Goal: Task Accomplishment & Management: Manage account settings

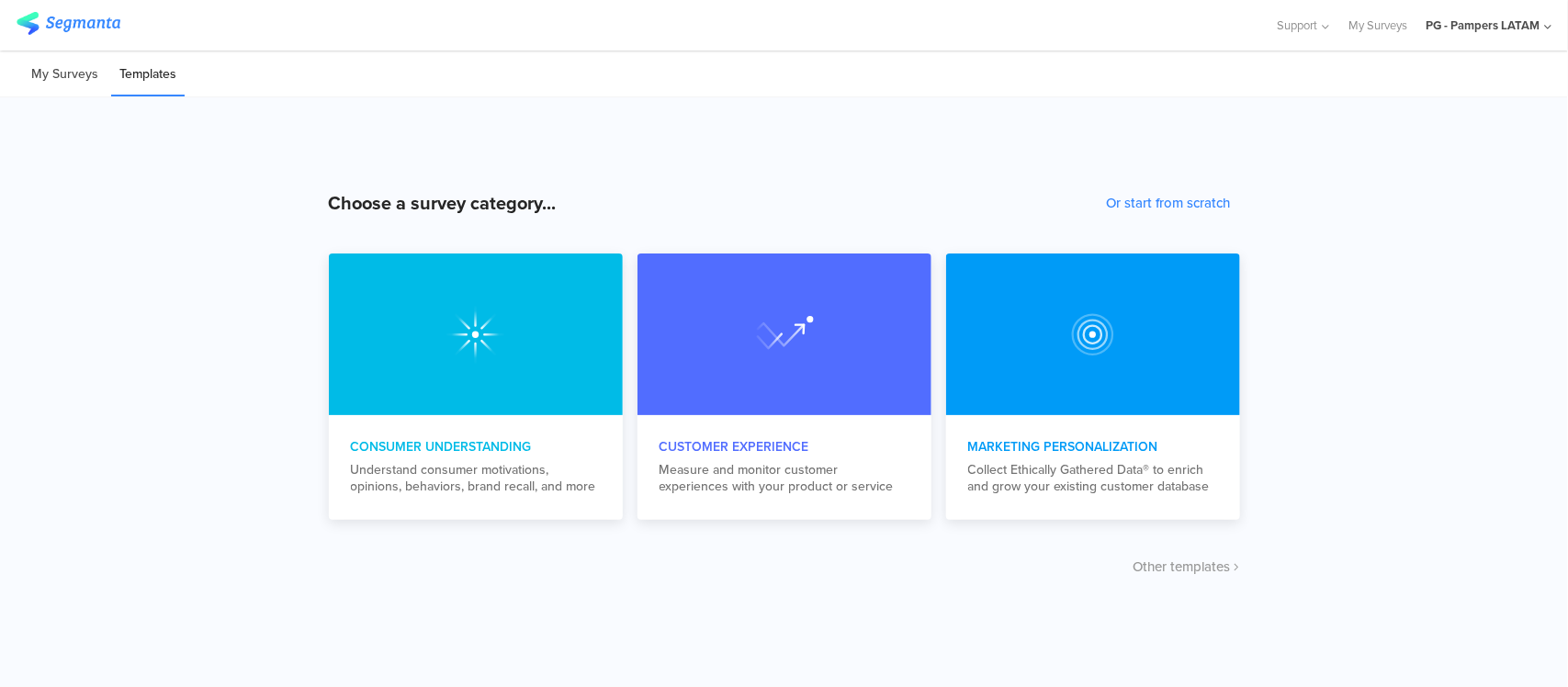
click at [84, 88] on li "My Surveys" at bounding box center [65, 74] width 84 height 43
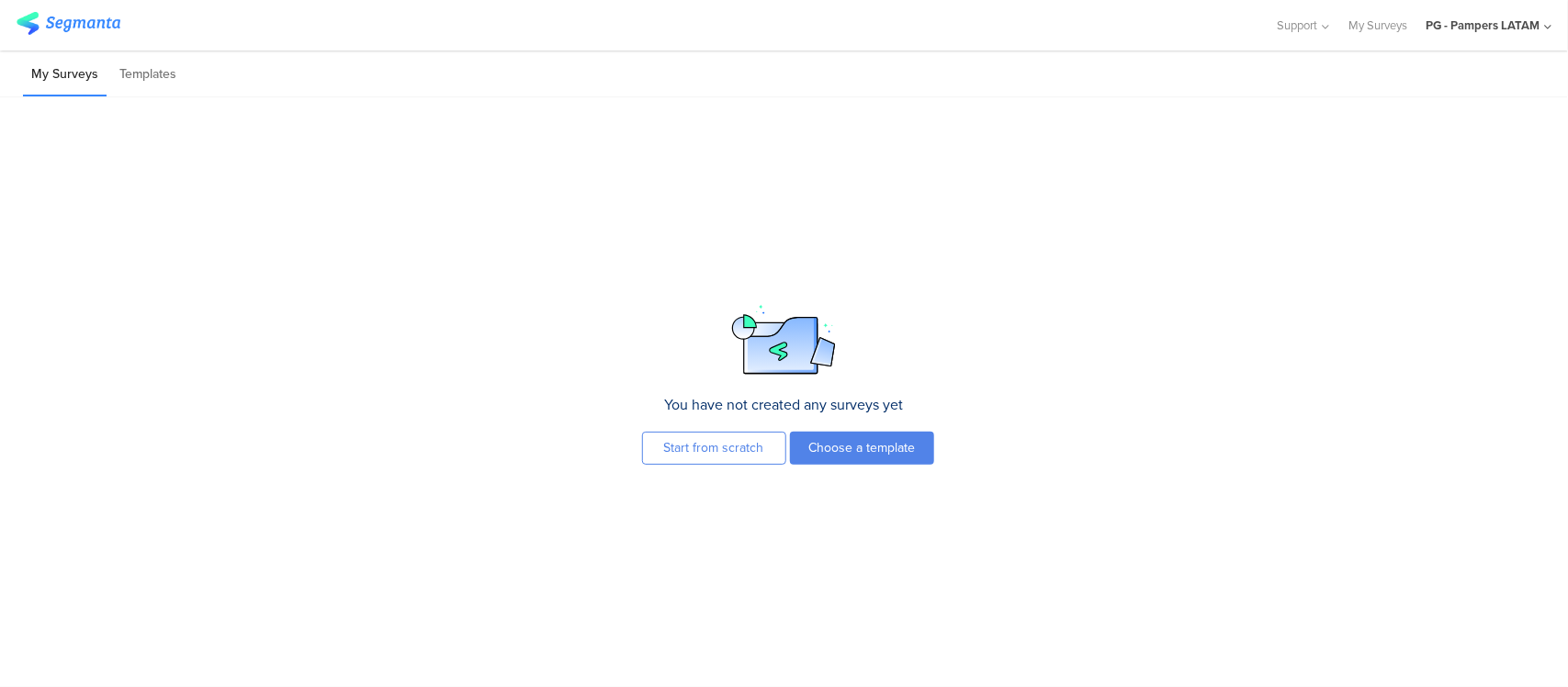
click at [1443, 32] on div "PG - Pampers LATAM" at bounding box center [1483, 25] width 114 height 17
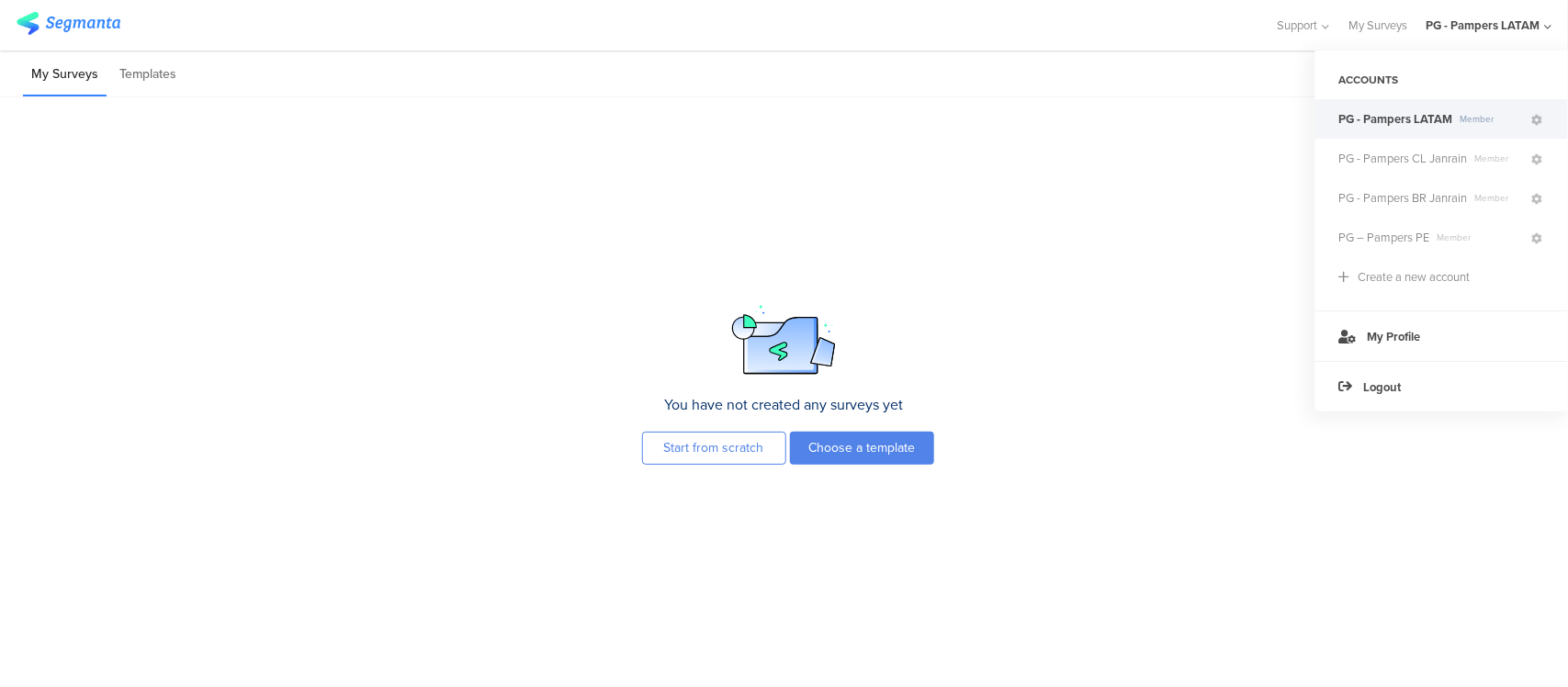
click at [1415, 116] on span "PG - Pampers LATAM" at bounding box center [1395, 119] width 114 height 17
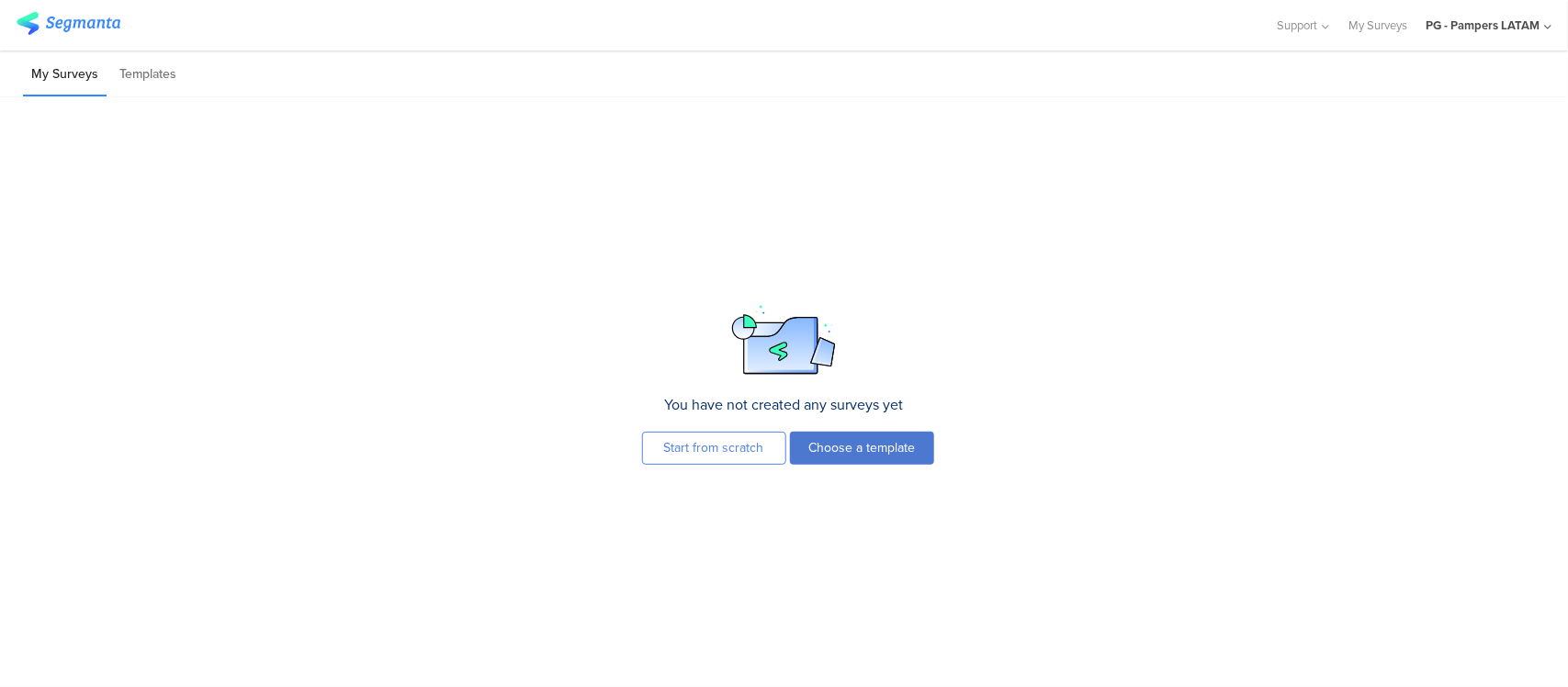
click at [862, 456] on button "Choose a template" at bounding box center [861, 448] width 144 height 33
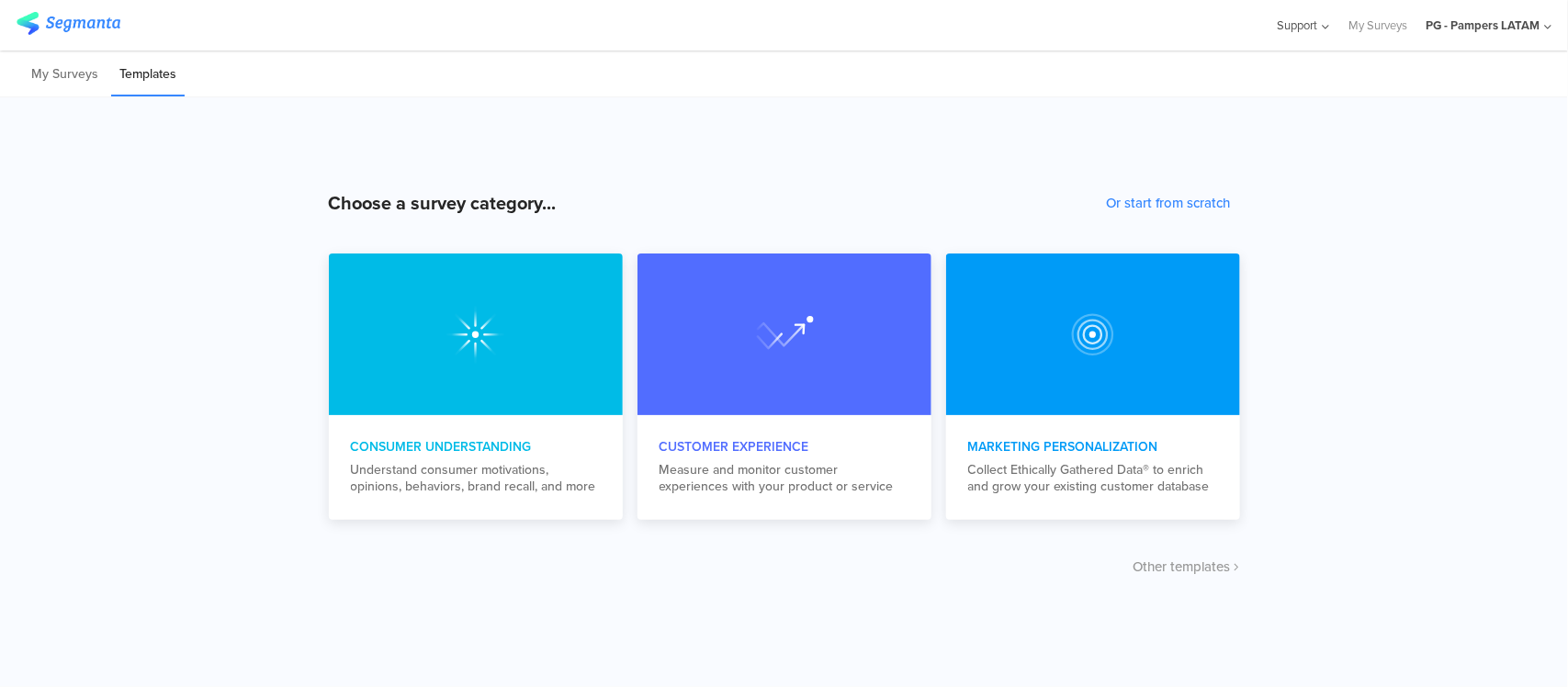
click at [1314, 34] on div "Support" at bounding box center [1303, 25] width 53 height 50
click at [1452, 30] on div "PG - Pampers LATAM" at bounding box center [1483, 25] width 114 height 17
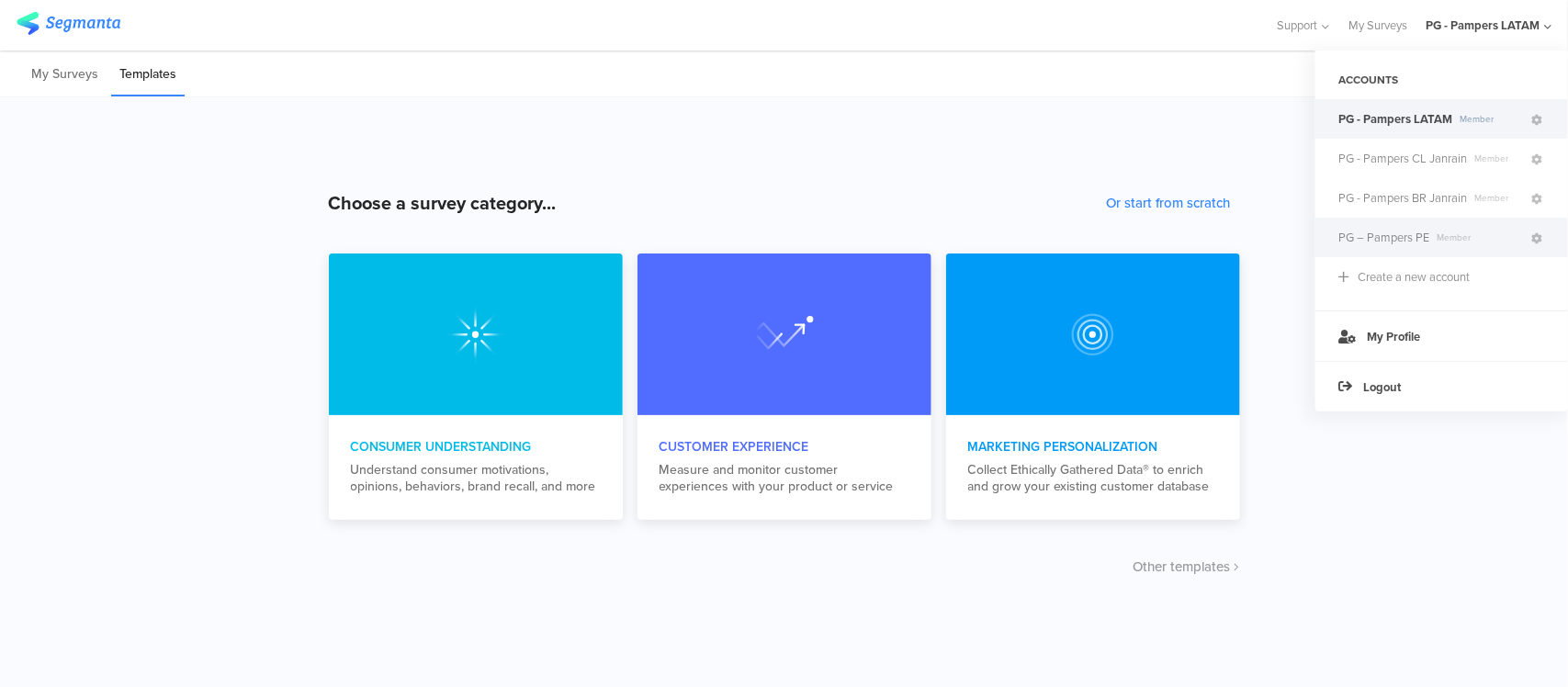
click at [1393, 231] on span "PG – Pampers PE" at bounding box center [1384, 237] width 91 height 17
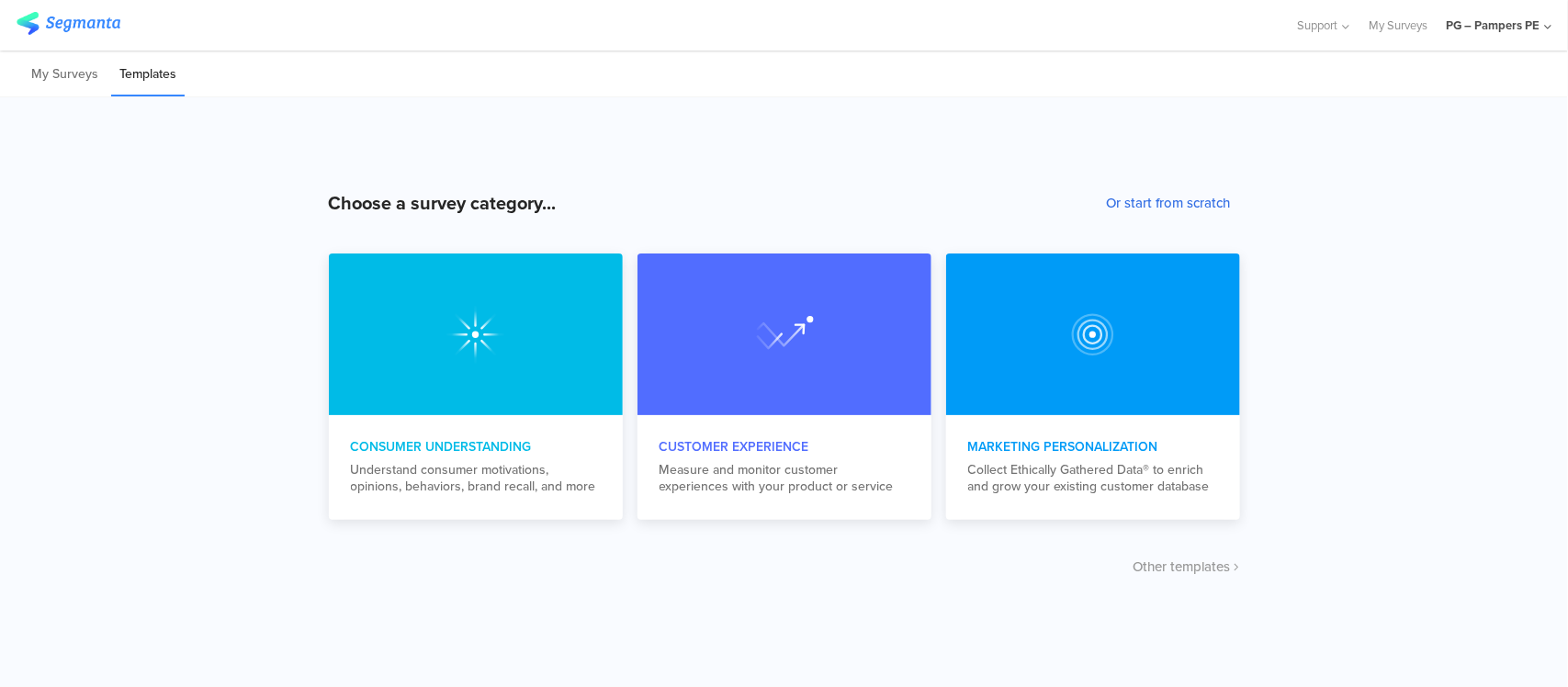
click at [1128, 208] on button "Or start from scratch" at bounding box center [1169, 203] width 124 height 20
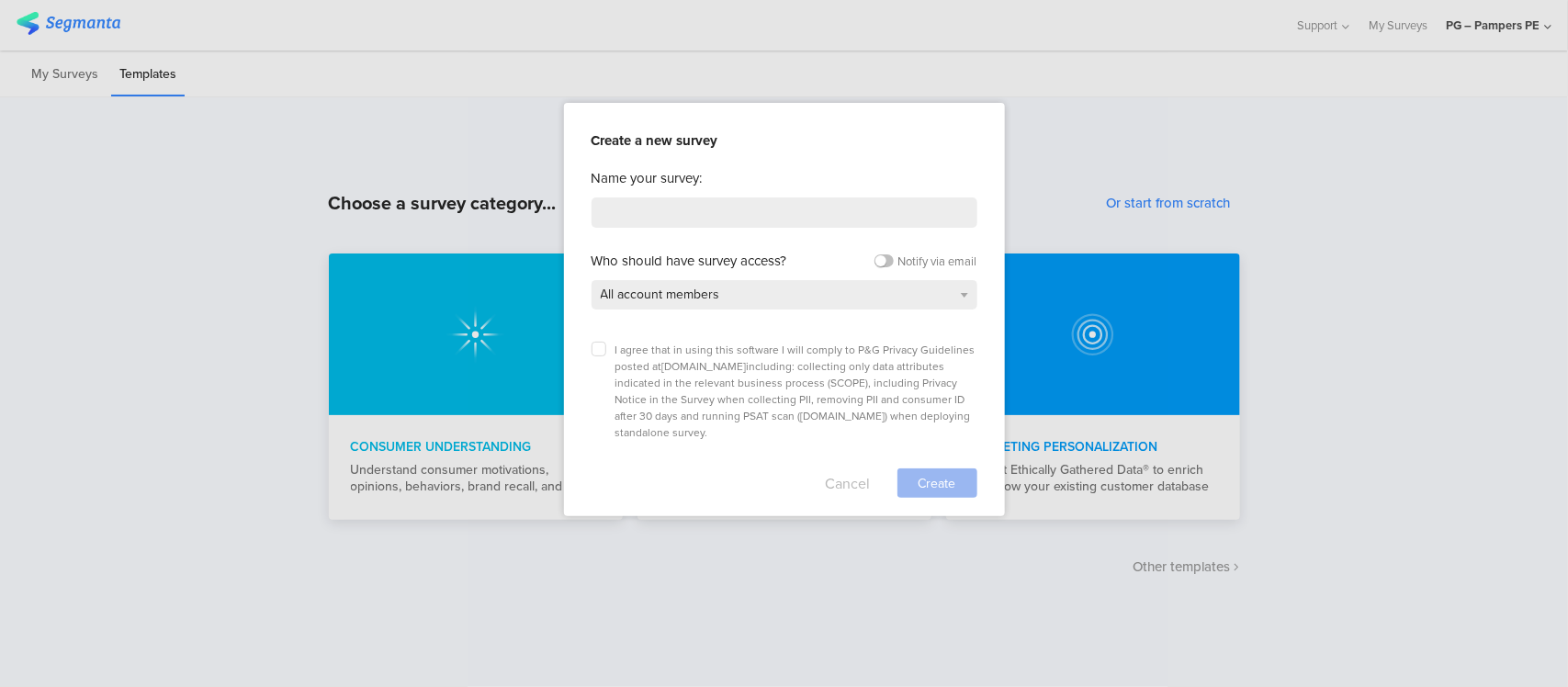
click at [865, 468] on button "Cancel" at bounding box center [848, 482] width 45 height 29
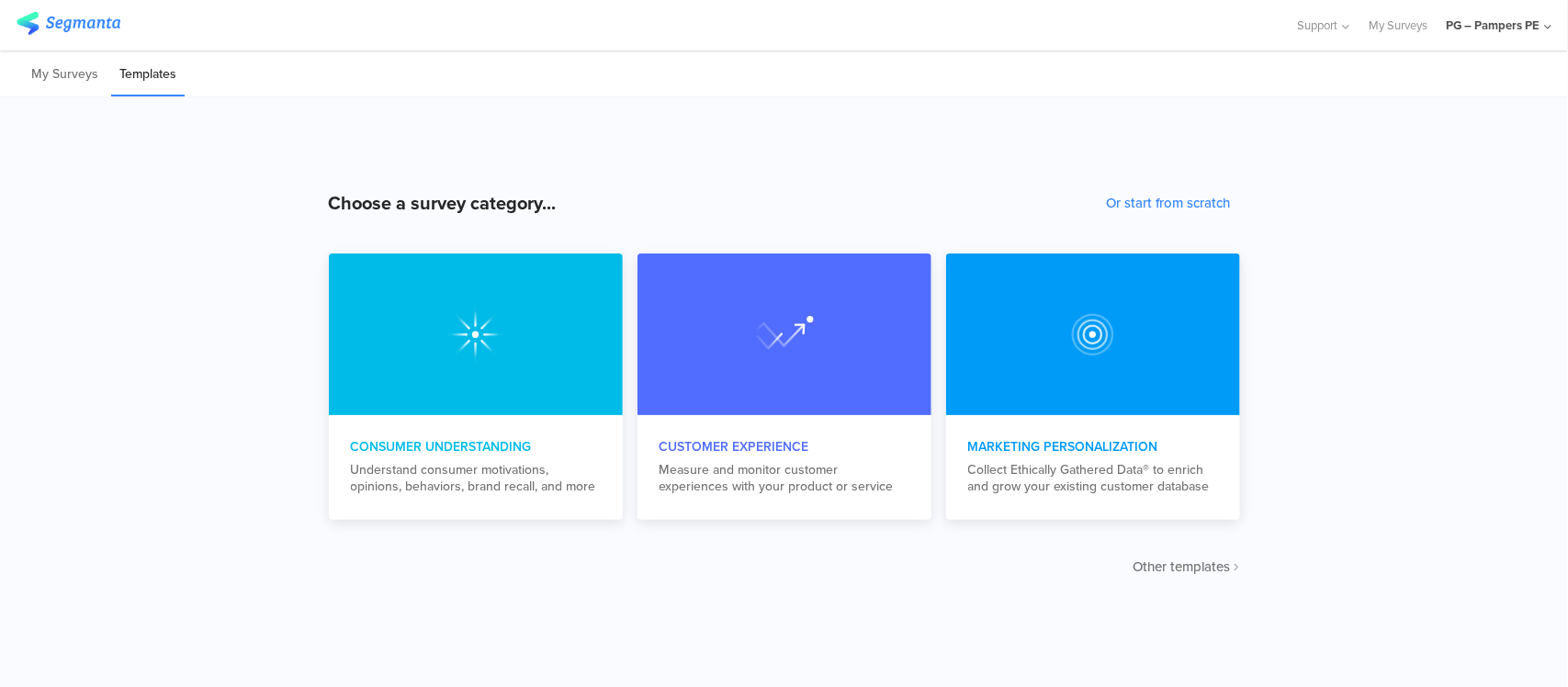
click at [1177, 569] on span "Other templates" at bounding box center [1182, 566] width 98 height 20
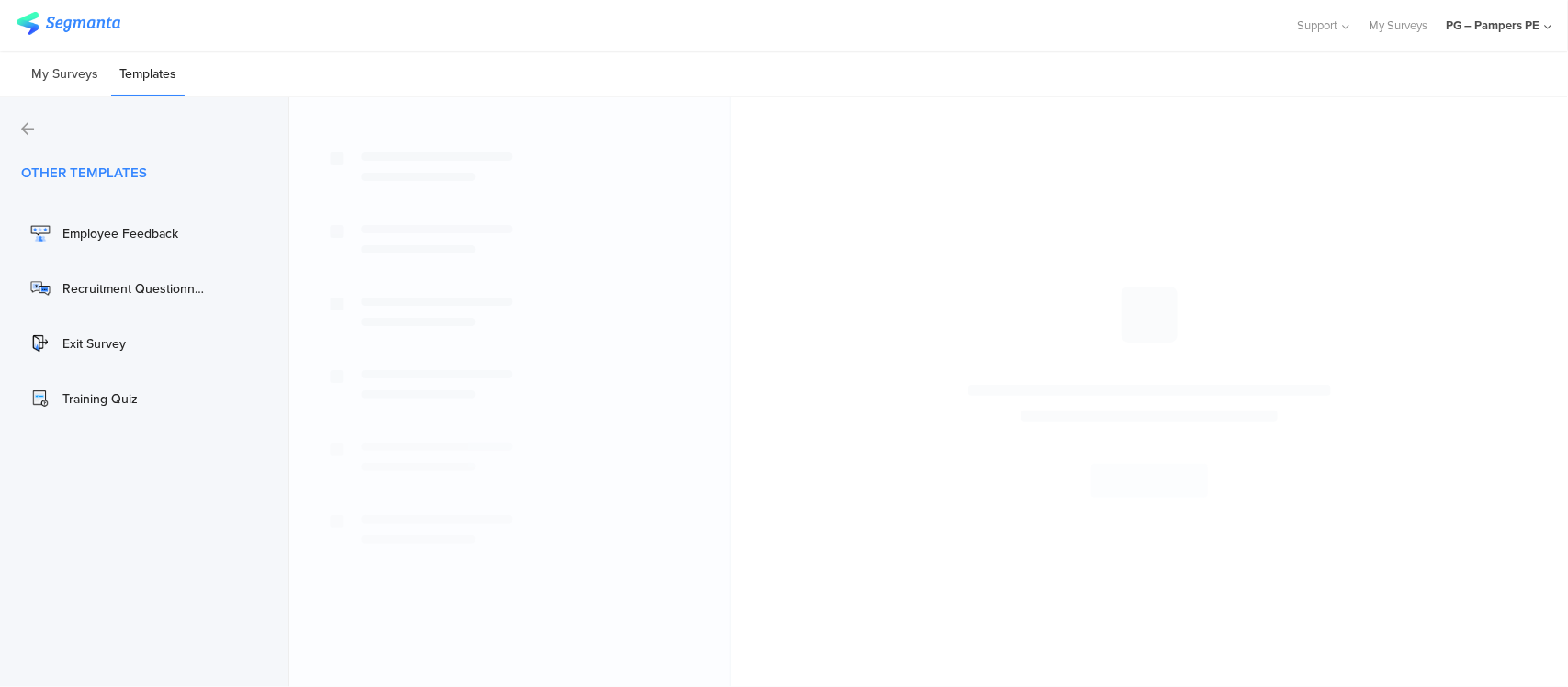
click at [55, 73] on li "My Surveys" at bounding box center [65, 74] width 84 height 43
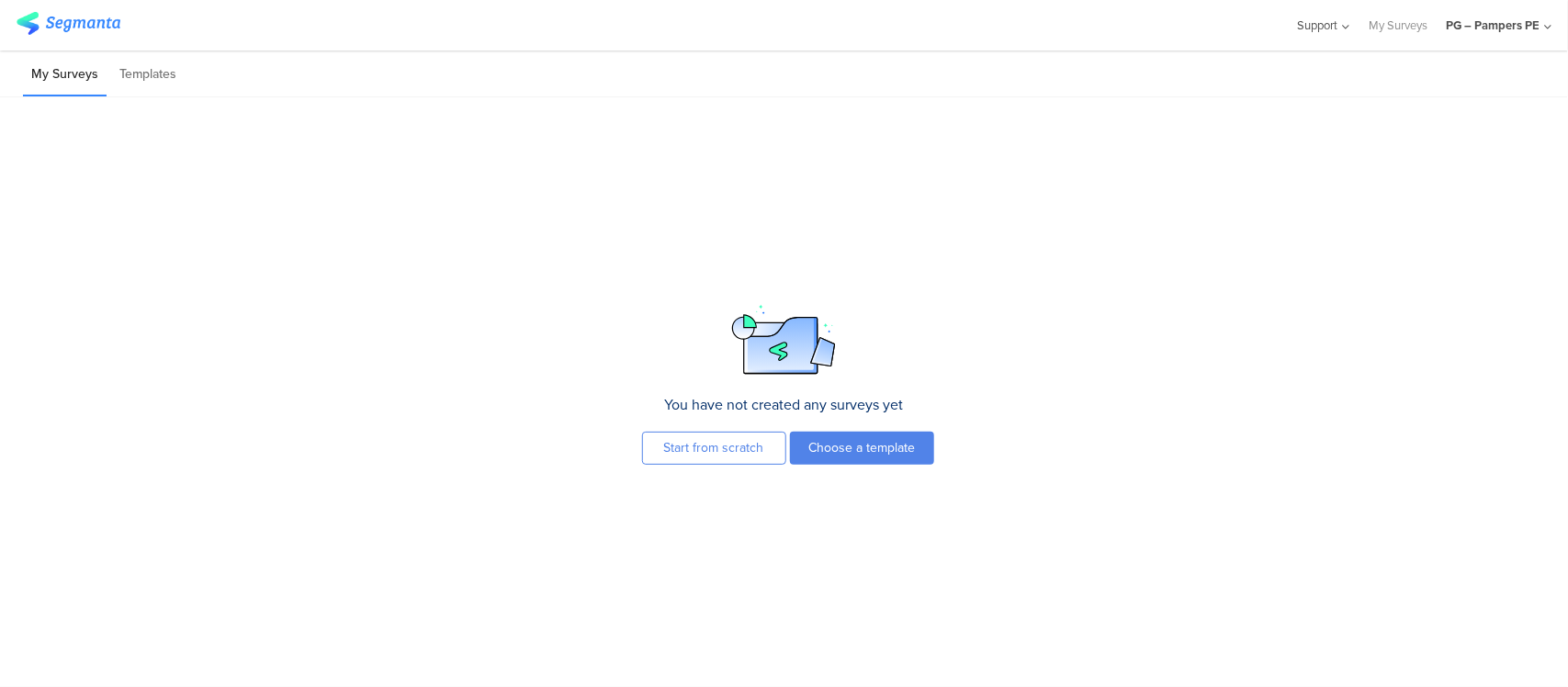
click at [1309, 30] on span "Support" at bounding box center [1319, 25] width 41 height 17
click at [1388, 30] on link "My Surveys" at bounding box center [1398, 25] width 59 height 50
click at [1526, 32] on div "PG – Pampers PE" at bounding box center [1493, 25] width 94 height 17
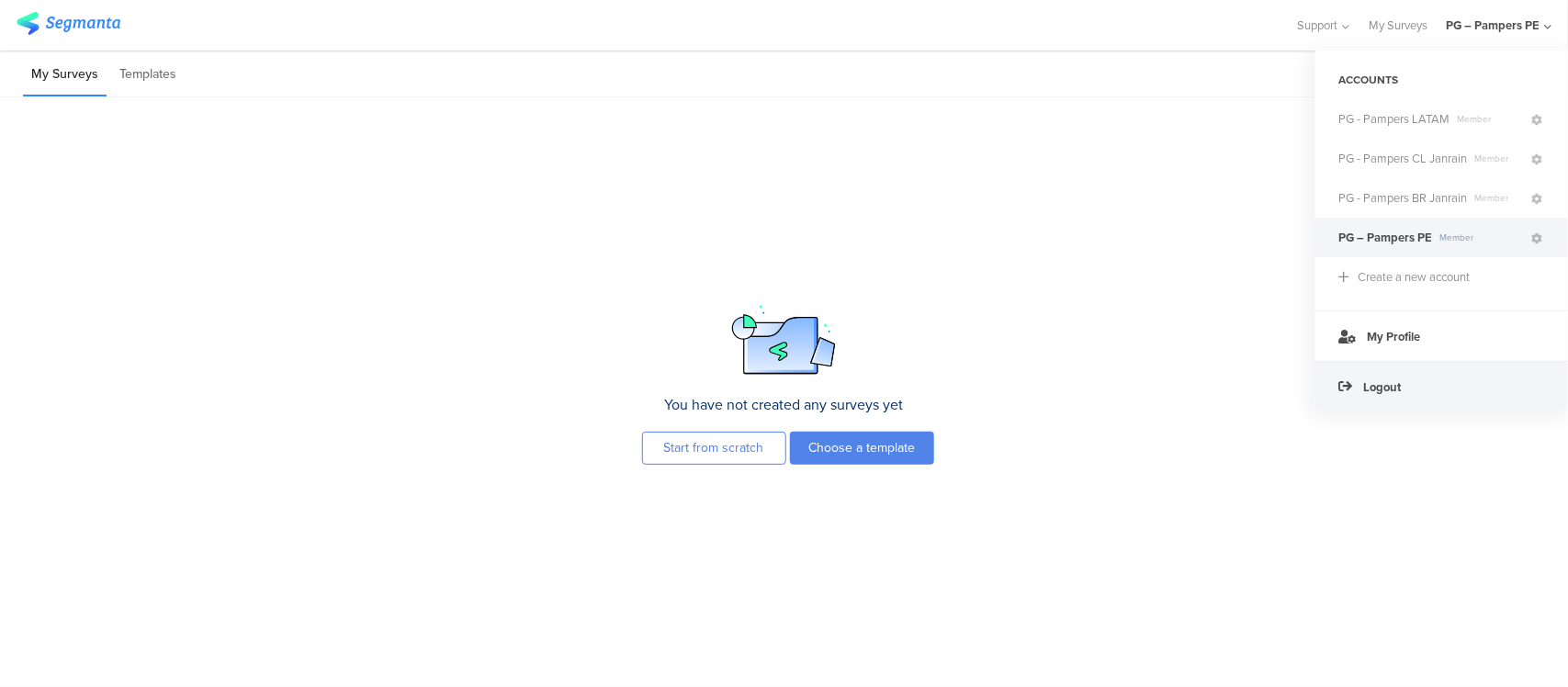
click at [1416, 382] on div "Logout" at bounding box center [1442, 386] width 253 height 50
